Goal: Information Seeking & Learning: Find specific fact

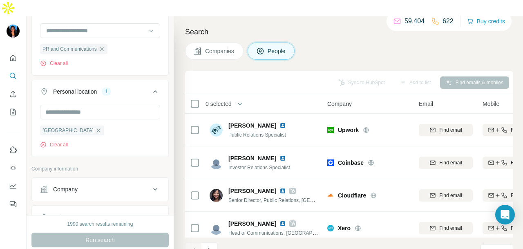
scroll to position [245, 0]
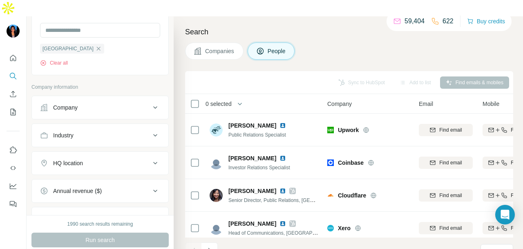
click at [99, 131] on div "Industry" at bounding box center [95, 135] width 110 height 8
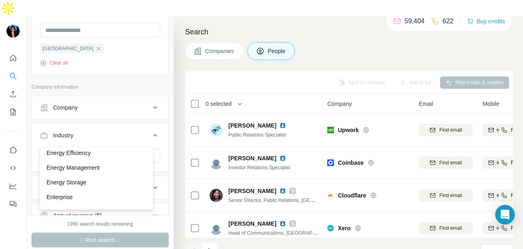
scroll to position [3022, 0]
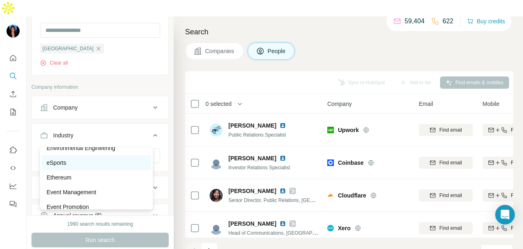
click at [128, 167] on div "eSports" at bounding box center [97, 162] width 100 height 8
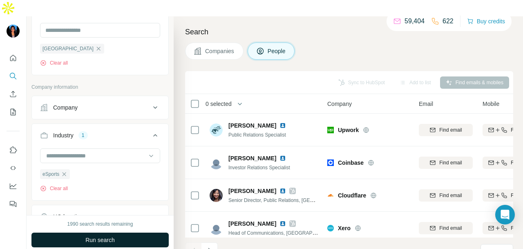
scroll to position [286, 0]
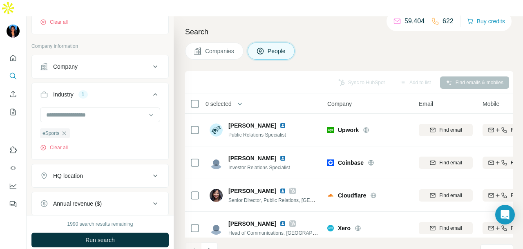
drag, startPoint x: 114, startPoint y: 225, endPoint x: 172, endPoint y: 214, distance: 58.9
click at [114, 236] on span "Run search" at bounding box center [99, 240] width 29 height 8
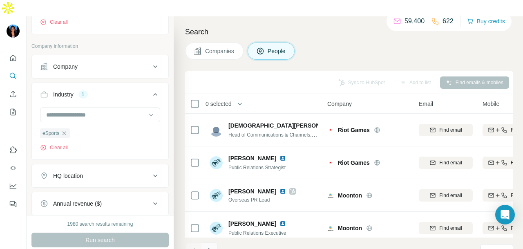
click at [211, 242] on button "Navigate to next page" at bounding box center [209, 250] width 16 height 16
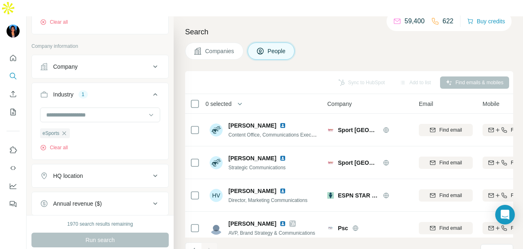
scroll to position [107, 0]
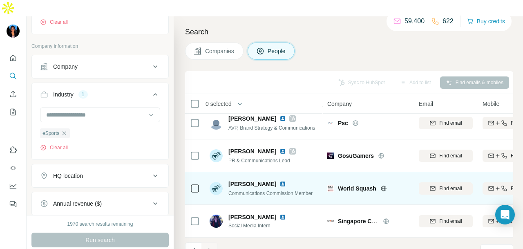
click at [279, 181] on img at bounding box center [282, 184] width 7 height 7
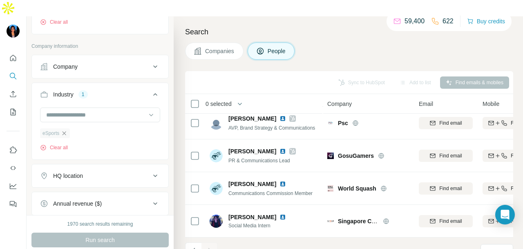
click at [66, 131] on icon "button" at bounding box center [64, 133] width 4 height 4
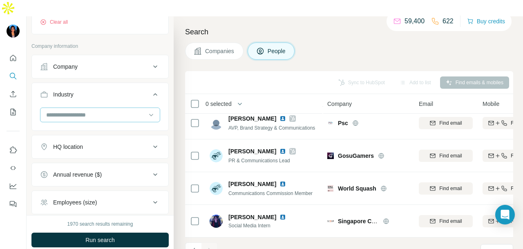
click at [109, 110] on input at bounding box center [95, 114] width 101 height 9
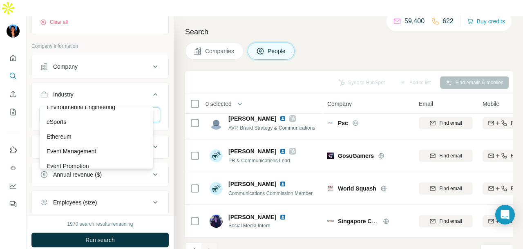
scroll to position [3431, 0]
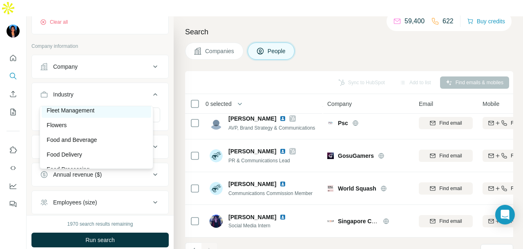
click at [136, 114] on div "Fleet Management" at bounding box center [97, 110] width 100 height 8
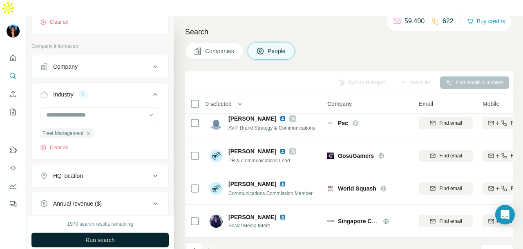
click at [133, 232] on button "Run search" at bounding box center [99, 239] width 137 height 15
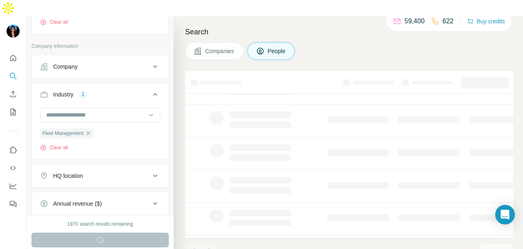
click at [132, 232] on div "Run search" at bounding box center [99, 239] width 137 height 15
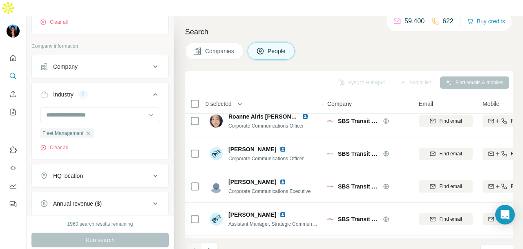
scroll to position [205, 0]
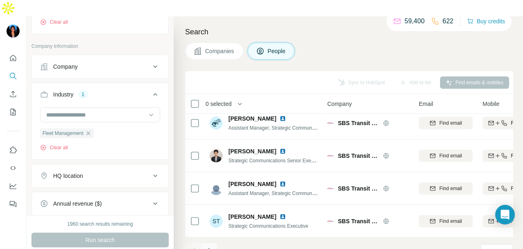
click at [212, 246] on icon "Navigate to next page" at bounding box center [209, 250] width 8 height 8
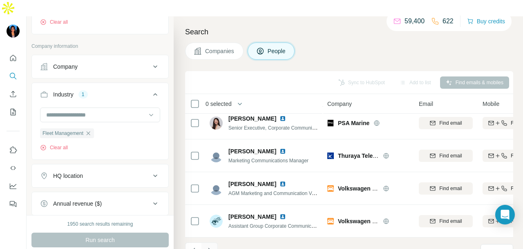
click at [214, 242] on button "Navigate to next page" at bounding box center [209, 250] width 16 height 16
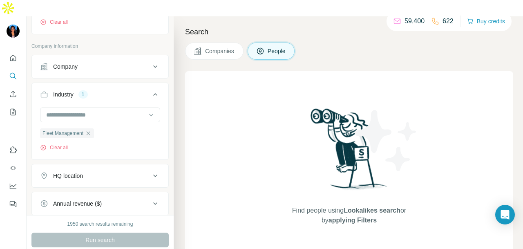
click at [90, 131] on icon "button" at bounding box center [89, 133] width 4 height 4
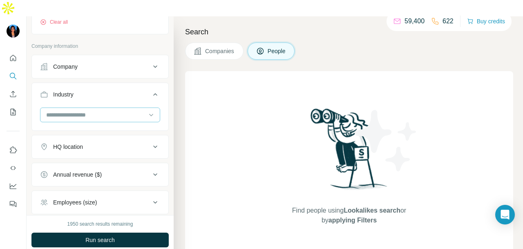
click at [117, 110] on input at bounding box center [95, 114] width 101 height 9
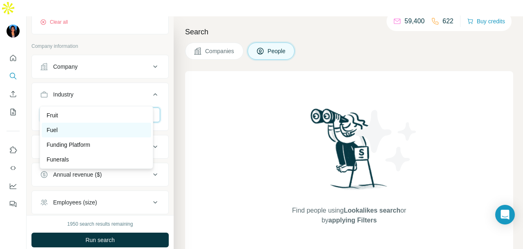
scroll to position [3594, 0]
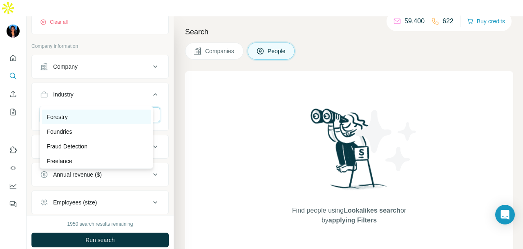
scroll to position [3472, 0]
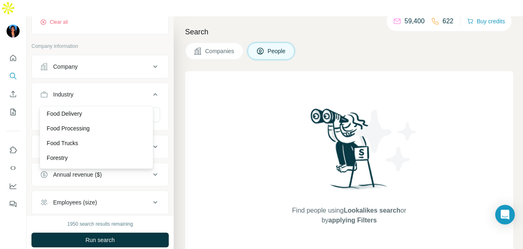
click at [103, 103] on div "Food and Beverage" at bounding box center [97, 99] width 100 height 8
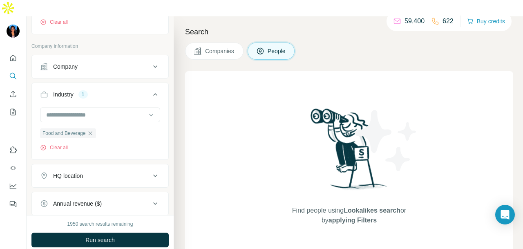
drag, startPoint x: 114, startPoint y: 222, endPoint x: 119, endPoint y: 224, distance: 5.5
click at [116, 232] on button "Run search" at bounding box center [99, 239] width 137 height 15
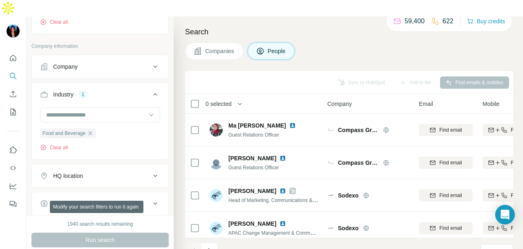
drag, startPoint x: 132, startPoint y: 213, endPoint x: 157, endPoint y: 240, distance: 36.7
click at [133, 215] on div "1940 search results remaining Run search Clear Save search Share filters" at bounding box center [100, 240] width 147 height 50
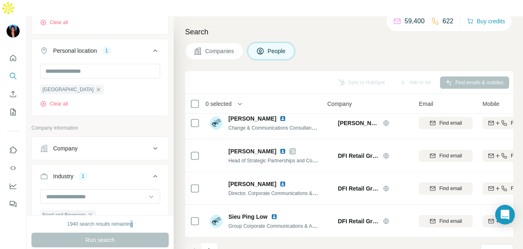
scroll to position [389, 0]
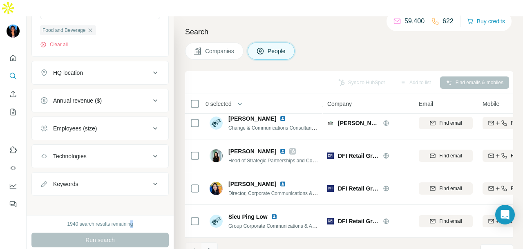
click at [207, 246] on icon "Navigate to next page" at bounding box center [209, 250] width 8 height 8
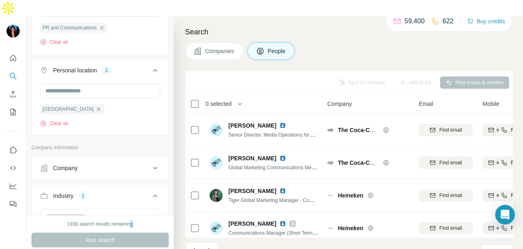
scroll to position [266, 0]
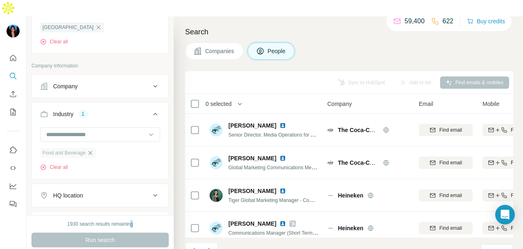
click at [90, 149] on icon "button" at bounding box center [90, 152] width 7 height 7
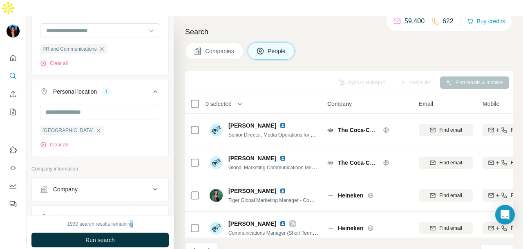
scroll to position [245, 0]
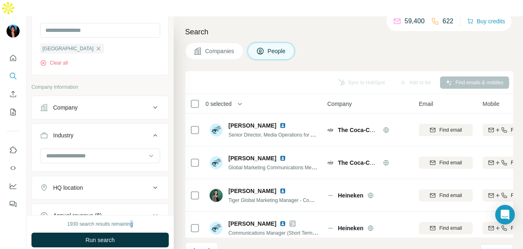
click at [111, 103] on div "Company" at bounding box center [95, 107] width 110 height 8
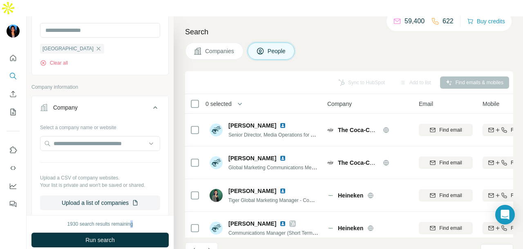
click at [97, 136] on input "text" at bounding box center [100, 143] width 120 height 15
type input "**********"
click at [95, 45] on icon "button" at bounding box center [98, 48] width 7 height 7
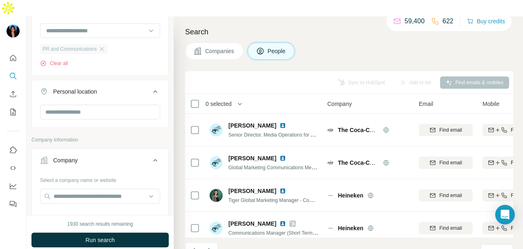
scroll to position [123, 0]
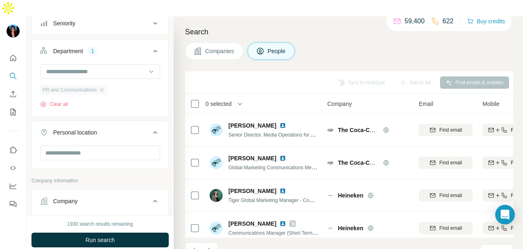
click at [105, 85] on div "PR and Communications" at bounding box center [73, 90] width 67 height 10
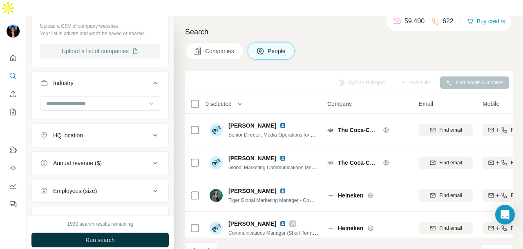
scroll to position [123, 0]
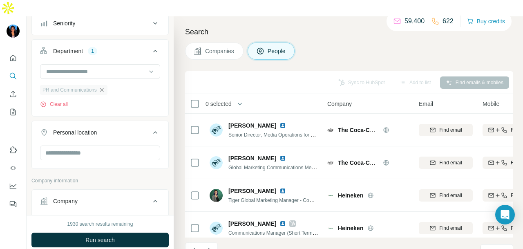
click at [103, 88] on icon "button" at bounding box center [102, 90] width 4 height 4
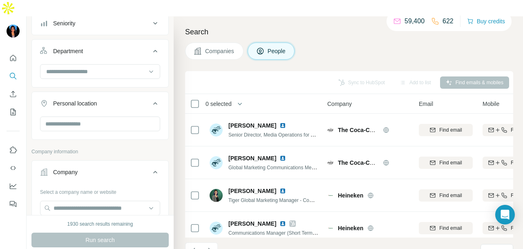
scroll to position [0, 0]
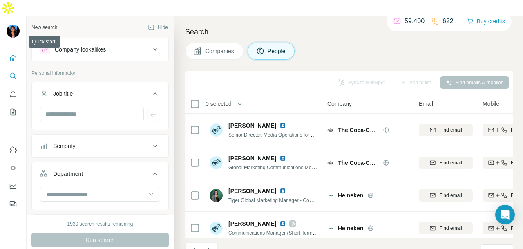
click at [17, 51] on button "Quick start" at bounding box center [13, 58] width 13 height 15
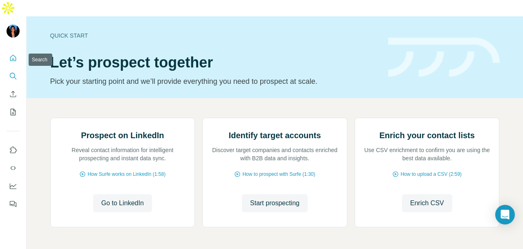
click at [14, 77] on icon "Search" at bounding box center [15, 78] width 2 height 2
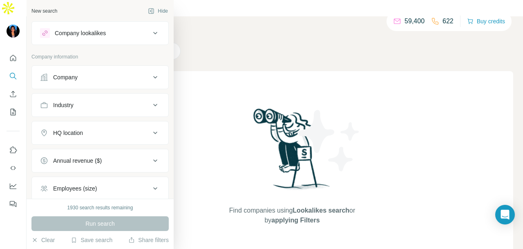
drag, startPoint x: 70, startPoint y: 77, endPoint x: 69, endPoint y: 85, distance: 7.8
click at [69, 77] on div "Company" at bounding box center [65, 77] width 25 height 8
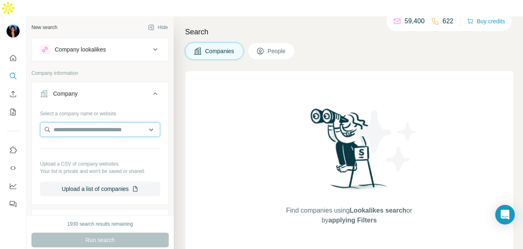
click at [89, 122] on input "text" at bounding box center [100, 129] width 120 height 15
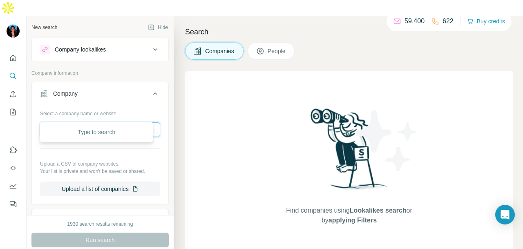
paste input "**********"
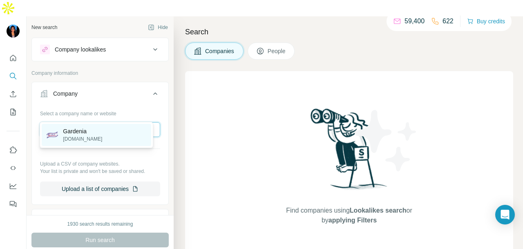
type input "**********"
click at [109, 142] on div "Gardenia [DOMAIN_NAME]" at bounding box center [96, 135] width 109 height 22
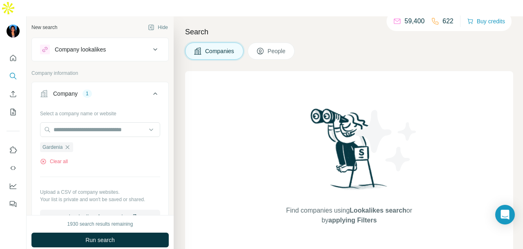
click at [123, 232] on button "Run search" at bounding box center [99, 239] width 137 height 15
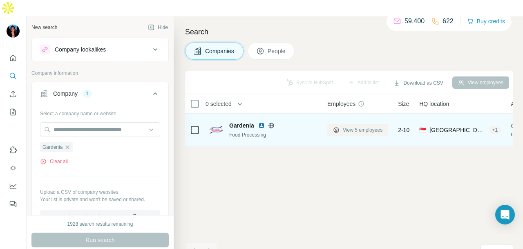
click at [334, 127] on icon at bounding box center [336, 130] width 7 height 7
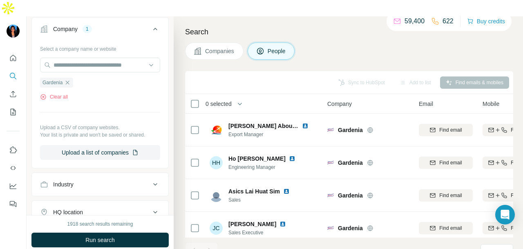
scroll to position [163, 0]
